Goal: Find specific page/section: Find specific page/section

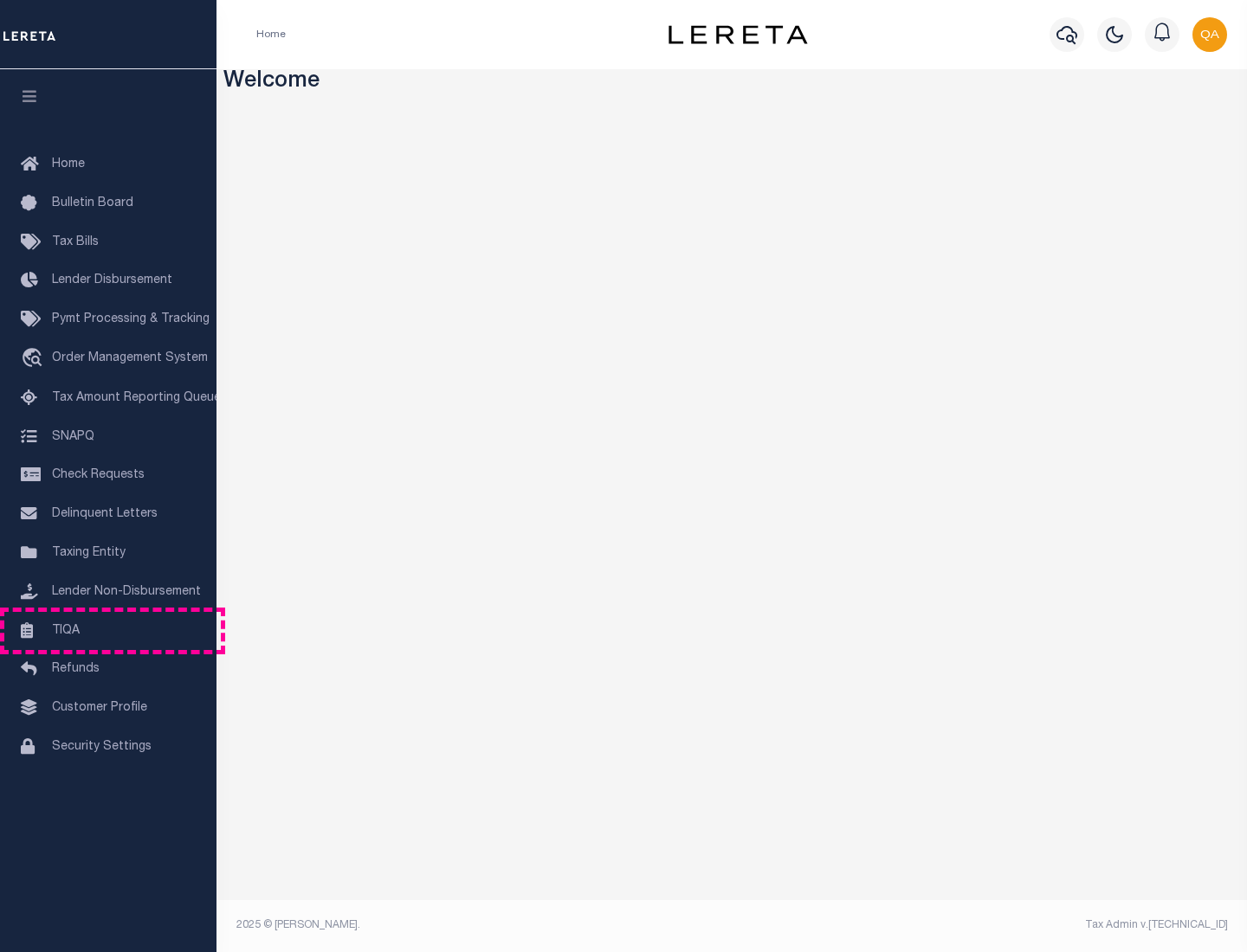
click at [108, 630] on link "TIQA" at bounding box center [108, 632] width 216 height 39
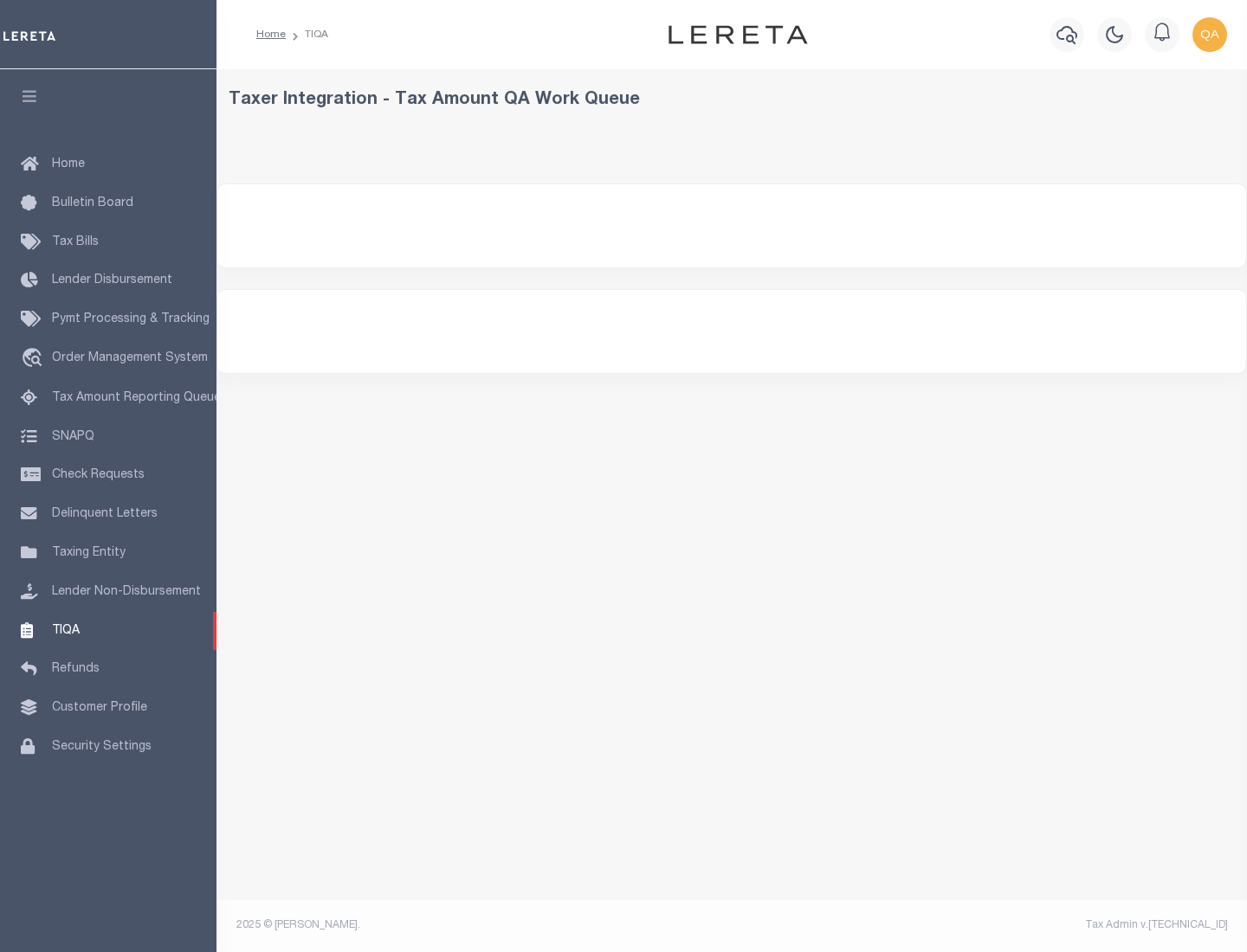
select select "200"
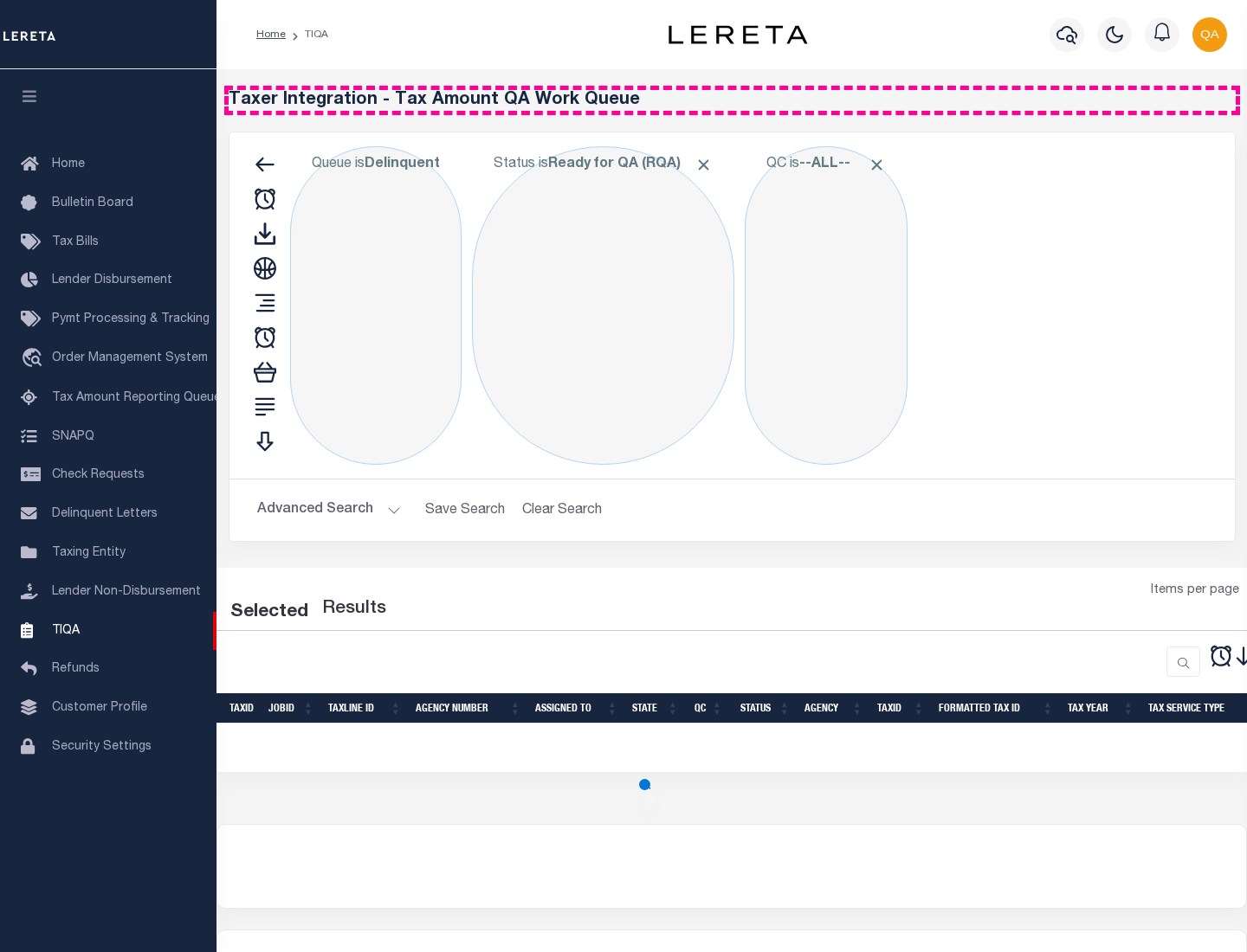
select select "200"
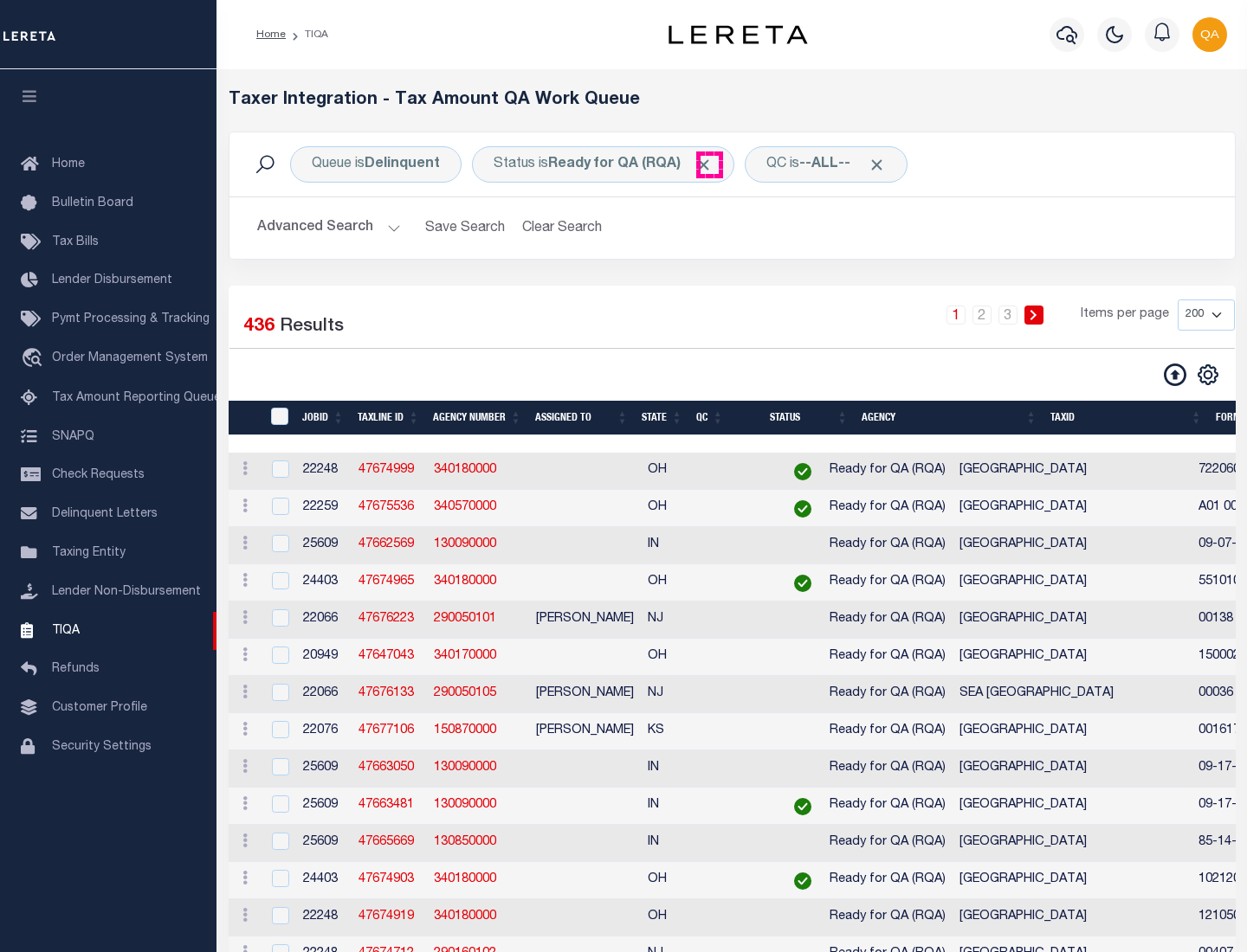
click at [709, 164] on span "Click to Remove" at bounding box center [704, 165] width 19 height 19
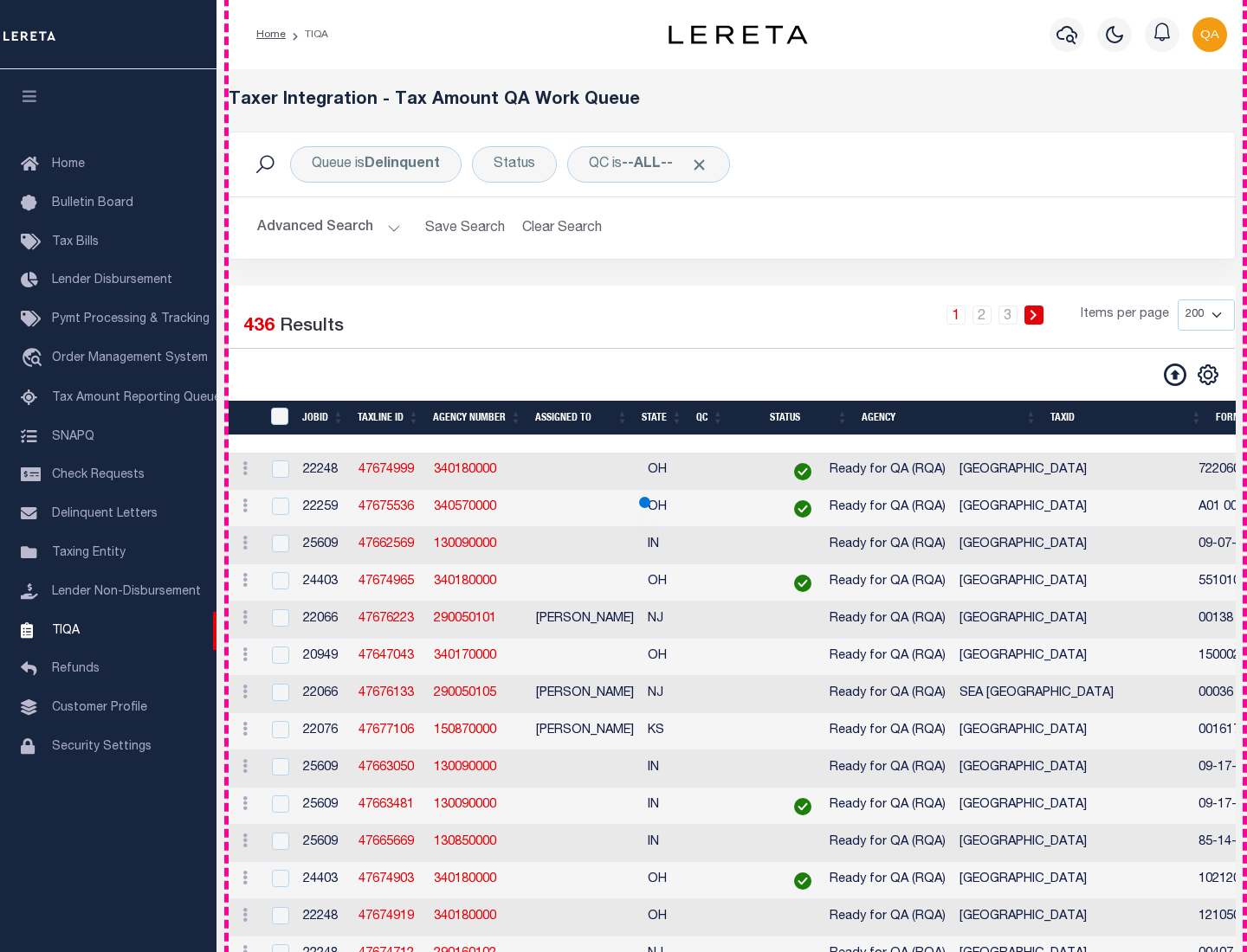
scroll to position [3699, 0]
